Goal: Navigation & Orientation: Find specific page/section

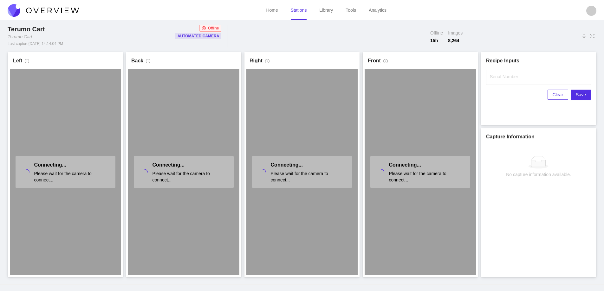
click at [299, 12] on link "Stations" at bounding box center [299, 10] width 16 height 5
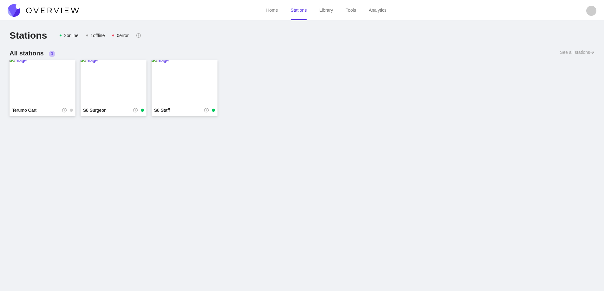
click at [44, 6] on img at bounding box center [43, 10] width 71 height 13
click at [48, 10] on img at bounding box center [43, 10] width 71 height 13
click at [49, 10] on img at bounding box center [43, 10] width 71 height 13
click at [46, 74] on img at bounding box center [43, 82] width 66 height 51
